Goal: Task Accomplishment & Management: Complete application form

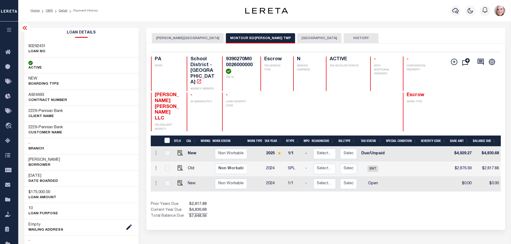
click at [299, 211] on div "Selected 3 Results 1 Items per page 25 50 100 PA STATE TAX ID N" at bounding box center [325, 136] width 359 height 187
click at [164, 40] on button "ROBINSON TOWNSHIP" at bounding box center [188, 38] width 72 height 10
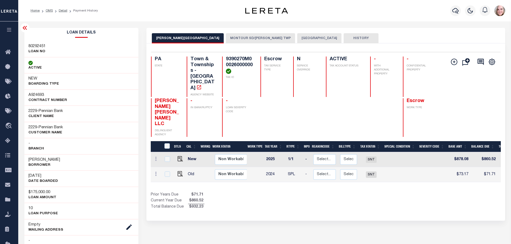
click at [297, 41] on button "ALLEGHENY COUNTY" at bounding box center [319, 38] width 44 height 10
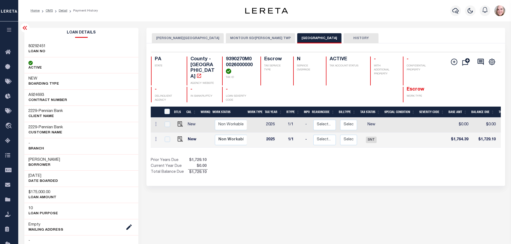
click at [227, 42] on button "MONTOUR SD/ROBINSON TWP" at bounding box center [260, 38] width 69 height 10
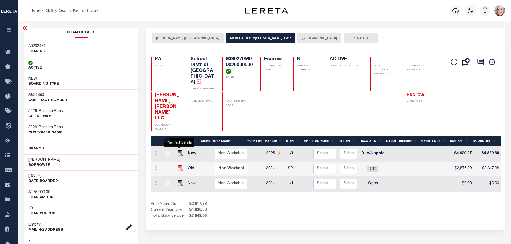
click at [178, 166] on img "" at bounding box center [180, 168] width 5 height 5
checkbox input "true"
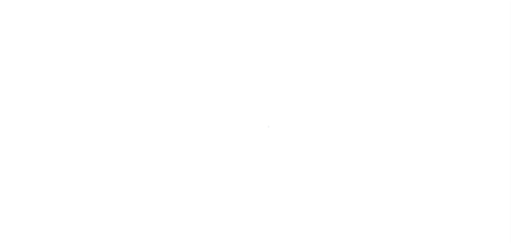
select select "SNT"
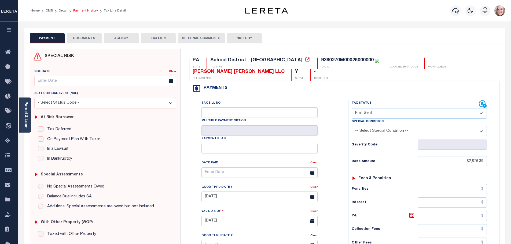
click at [91, 10] on link "Payment History" at bounding box center [85, 10] width 25 height 3
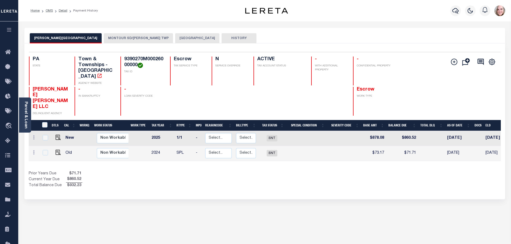
click at [115, 40] on button "MONTOUR SD/[PERSON_NAME] TWP" at bounding box center [138, 38] width 69 height 10
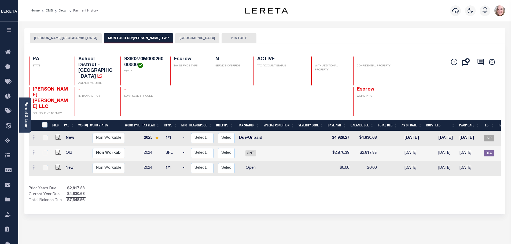
drag, startPoint x: 71, startPoint y: 188, endPoint x: 70, endPoint y: 181, distance: 7.8
click at [71, 188] on div "Selected 3 Results 1 Items per page 25 50 100 PA STATE TAX ID N" at bounding box center [264, 128] width 481 height 171
click at [57, 150] on img "" at bounding box center [58, 152] width 5 height 5
checkbox input "true"
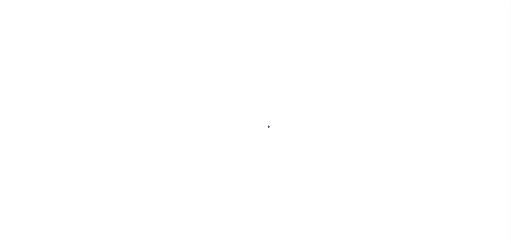
checkbox input "false"
type textarea "face interim school gtd 8/16/2025"
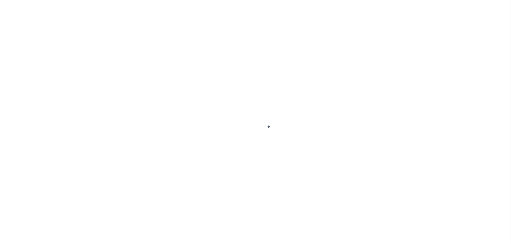
type input "06/15/2025"
type input "[DATE]"
type input "$2,876.39"
type input "$2,817.88"
select select "SNT"
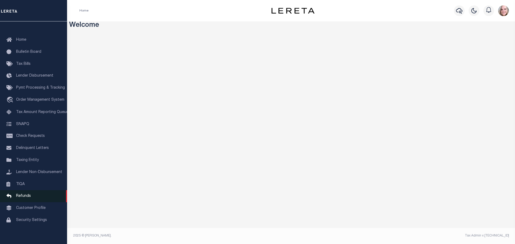
scroll to position [17, 0]
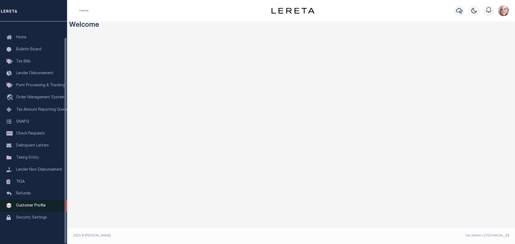
click at [27, 208] on link "Customer Profile" at bounding box center [33, 206] width 67 height 12
